Goal: Transaction & Acquisition: Purchase product/service

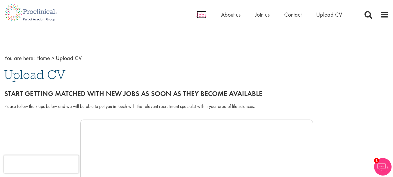
click at [199, 13] on span "Jobs" at bounding box center [202, 15] width 10 height 8
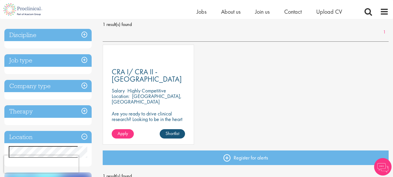
scroll to position [87, 0]
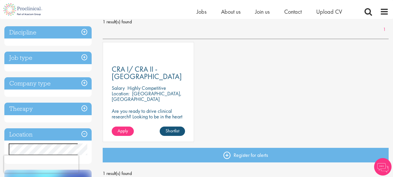
click at [85, 57] on h3 "Job type" at bounding box center [47, 58] width 87 height 13
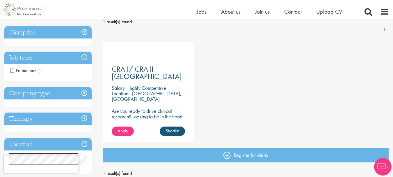
click at [87, 32] on h3 "Discipline" at bounding box center [47, 32] width 87 height 13
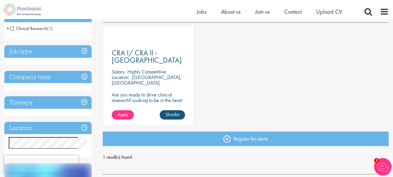
scroll to position [116, 0]
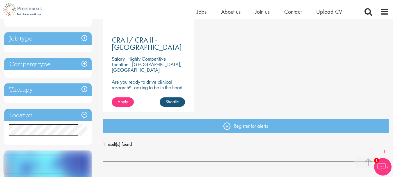
click at [83, 64] on h3 "Company type" at bounding box center [47, 64] width 87 height 13
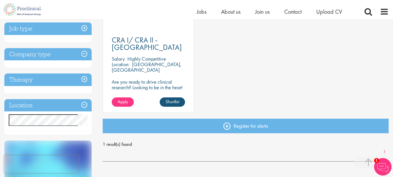
click at [86, 56] on h3 "Company type" at bounding box center [47, 54] width 87 height 13
click at [86, 51] on h3 "Company type" at bounding box center [47, 54] width 87 height 13
click at [82, 83] on h3 "Therapy" at bounding box center [47, 79] width 87 height 13
click at [86, 109] on h3 "Location" at bounding box center [47, 105] width 87 height 13
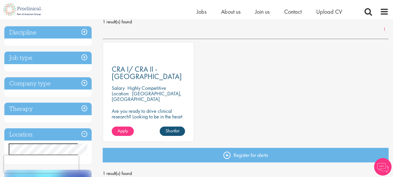
click at [133, 65] on div "CRA I/ CRA II - Hungary Salary Highly Competitive Location: Budapest, Hungary A…" at bounding box center [148, 92] width 91 height 100
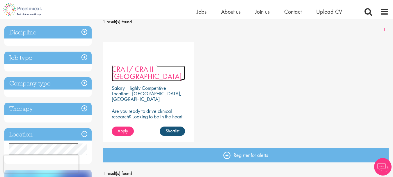
click at [134, 71] on span "CRA I/ CRA II - [GEOGRAPHIC_DATA]" at bounding box center [147, 72] width 70 height 17
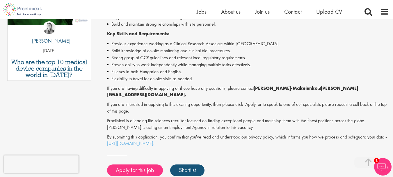
scroll to position [204, 0]
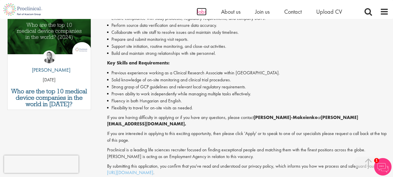
click at [206, 14] on span "Jobs" at bounding box center [202, 12] width 10 height 8
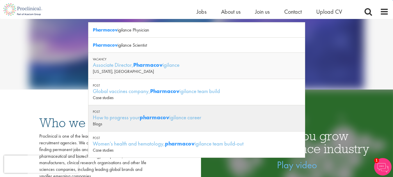
scroll to position [87, 0]
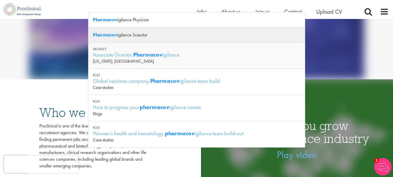
click at [144, 38] on div "Pharmacov igilance Scientist" at bounding box center [196, 34] width 217 height 15
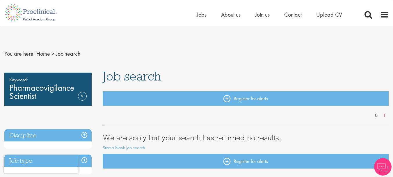
click at [202, 10] on div "Home Jobs About us Join us Contact Upload CV" at bounding box center [194, 11] width 389 height 22
click at [202, 14] on span "Jobs" at bounding box center [202, 15] width 10 height 8
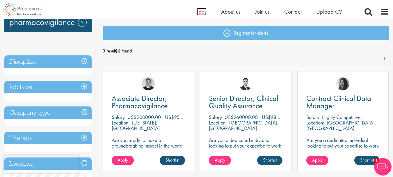
click at [201, 15] on span "Jobs" at bounding box center [202, 12] width 10 height 8
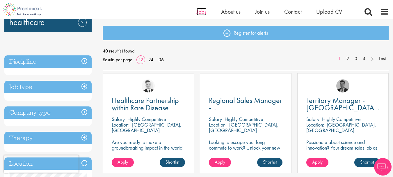
click at [199, 11] on span "Jobs" at bounding box center [202, 12] width 10 height 8
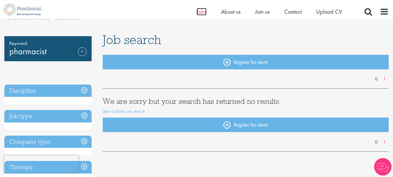
click at [197, 11] on span "Jobs" at bounding box center [202, 12] width 10 height 8
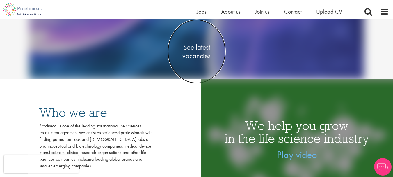
click at [201, 59] on span "See latest vacancies" at bounding box center [197, 50] width 58 height 17
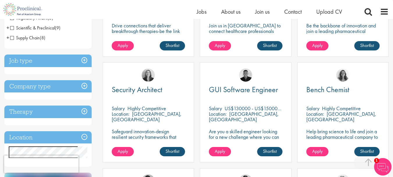
scroll to position [146, 0]
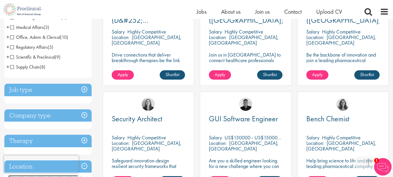
click at [13, 58] on span "Scientific & Preclinical" at bounding box center [32, 57] width 45 height 6
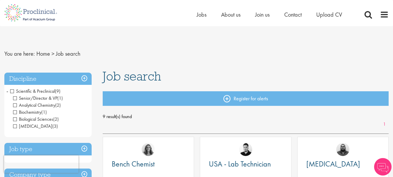
click at [16, 98] on span "Senior/Director & VP" at bounding box center [35, 98] width 44 height 6
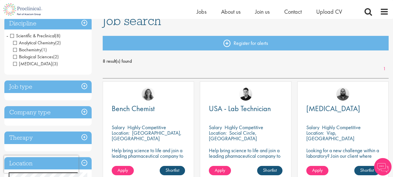
scroll to position [58, 0]
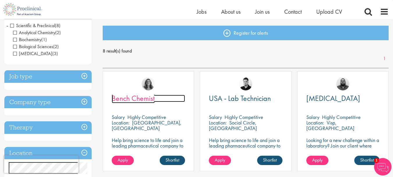
click at [139, 99] on span "Bench Chemist" at bounding box center [133, 98] width 43 height 10
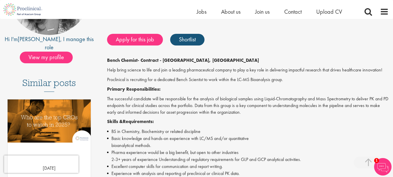
scroll to position [116, 0]
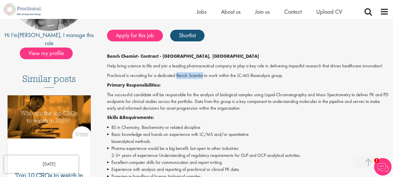
drag, startPoint x: 177, startPoint y: 76, endPoint x: 203, endPoint y: 74, distance: 26.3
click at [203, 74] on p "Proclinical is recruiting for a dedicated Bench Scientist to work within the LC…" at bounding box center [248, 75] width 282 height 7
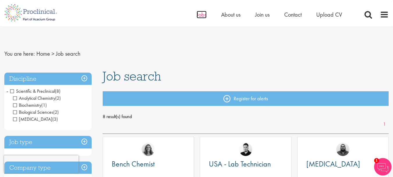
click at [206, 17] on span "Jobs" at bounding box center [202, 15] width 10 height 8
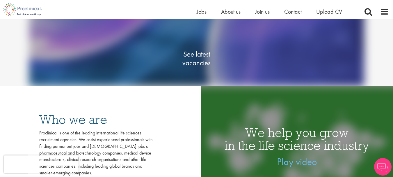
scroll to position [87, 0]
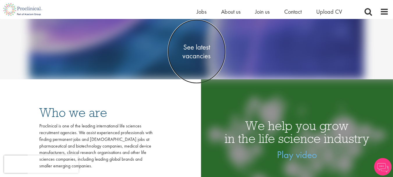
click at [200, 53] on span "See latest vacancies" at bounding box center [197, 50] width 58 height 17
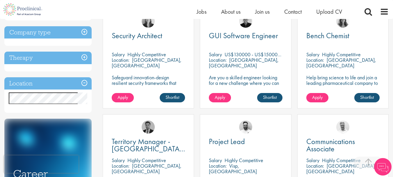
scroll to position [233, 0]
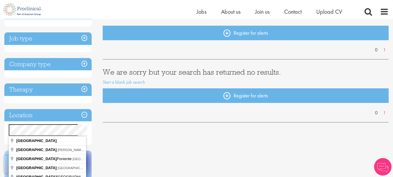
click at [0, 132] on div "You are here: Home > Job search Discipline Job type Company type Therapy Locati…" at bounding box center [196, 132] width 393 height 342
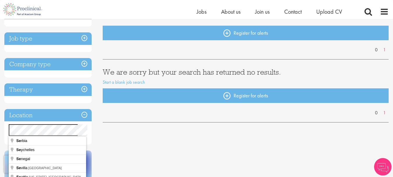
click at [0, 131] on div "You are here: Home > Job search Discipline Job type Company type Therapy Locati…" at bounding box center [196, 132] width 393 height 342
click at [0, 121] on div "You are here: Home > Job search Discipline Job type Company type Therapy Locati…" at bounding box center [196, 132] width 393 height 342
click at [0, 131] on div "You are here: Home > Job search Discipline Job type Company type Therapy Locati…" at bounding box center [196, 132] width 393 height 342
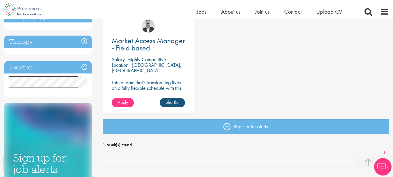
scroll to position [116, 0]
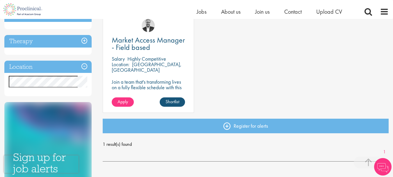
click at [0, 80] on div "You are here: Home > Job search Discipline HEOR (1) - + Market Access (1) Job t…" at bounding box center [196, 78] width 393 height 352
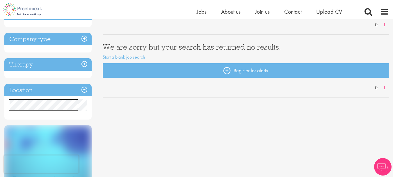
scroll to position [87, 0]
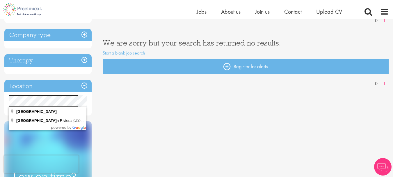
click at [0, 95] on div "You are here: Home > Job search Discipline Job type Company type Therapy Locati…" at bounding box center [196, 103] width 393 height 342
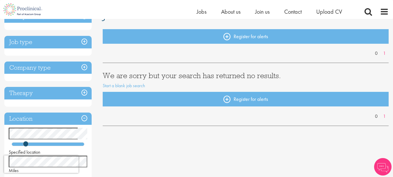
scroll to position [58, 0]
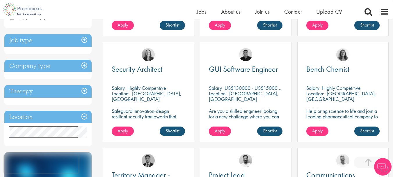
scroll to position [233, 0]
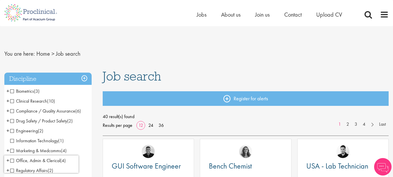
click at [12, 102] on span "Clinical Research" at bounding box center [28, 101] width 37 height 6
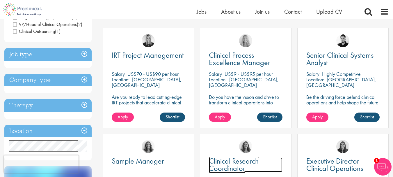
scroll to position [29, 0]
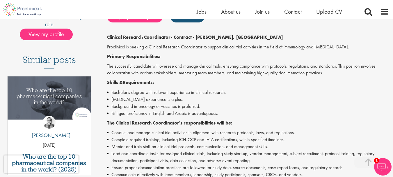
scroll to position [146, 0]
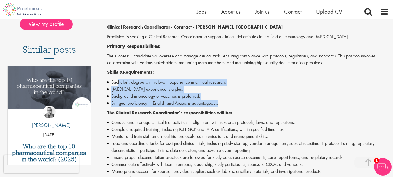
drag, startPoint x: 119, startPoint y: 79, endPoint x: 235, endPoint y: 104, distance: 118.8
click at [235, 104] on ul "Bachelor's degree with relevant experience in clinical research. Phlebotomy exp…" at bounding box center [248, 93] width 282 height 28
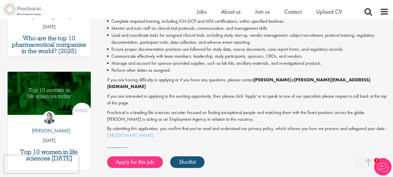
scroll to position [262, 0]
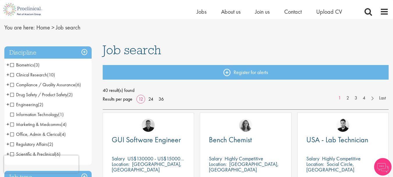
scroll to position [29, 0]
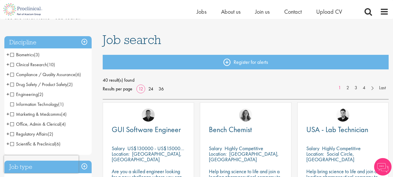
click at [11, 84] on span "Drug Safety / Product Safety" at bounding box center [38, 84] width 57 height 6
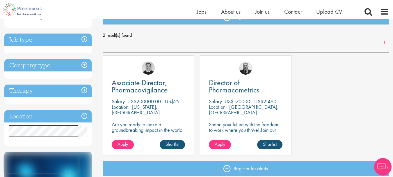
scroll to position [87, 0]
